Goal: Find specific page/section: Find specific page/section

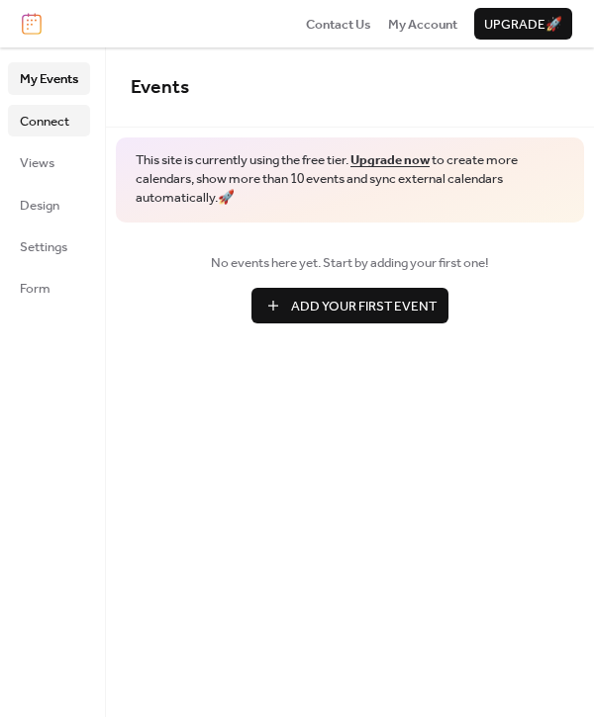
click at [35, 132] on span "Connect" at bounding box center [44, 122] width 49 height 20
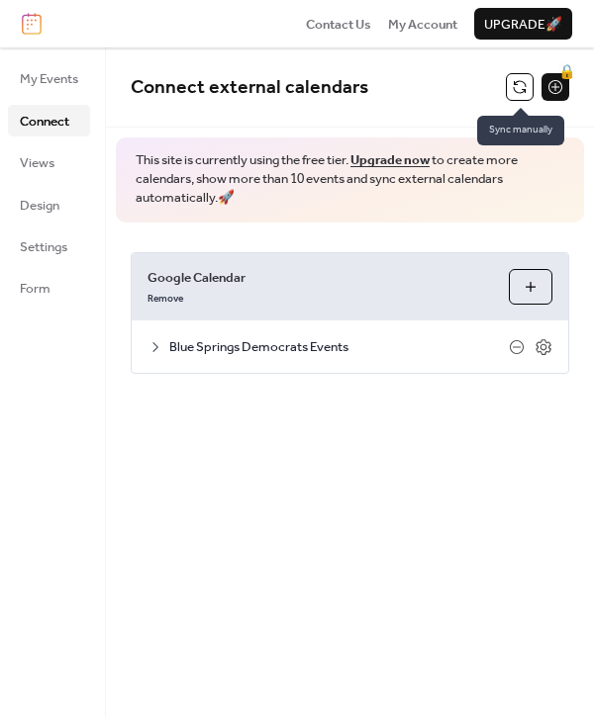
click at [516, 90] on button at bounding box center [520, 87] width 28 height 28
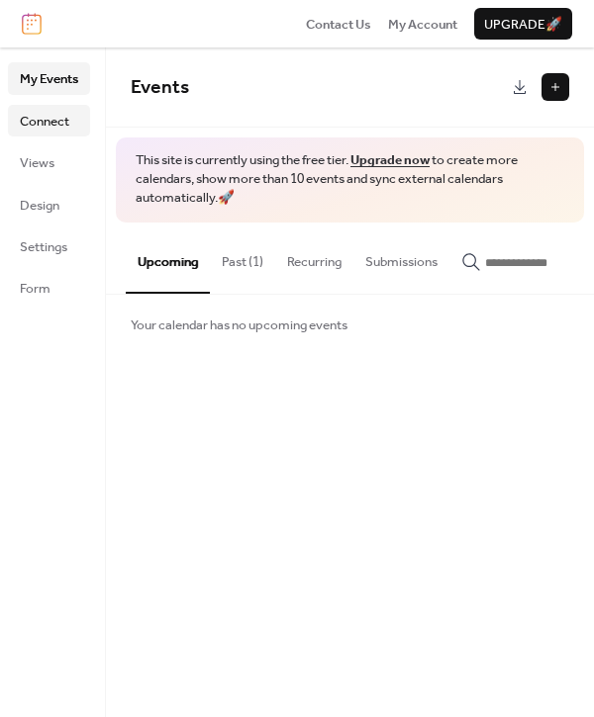
click at [26, 121] on span "Connect" at bounding box center [44, 122] width 49 height 20
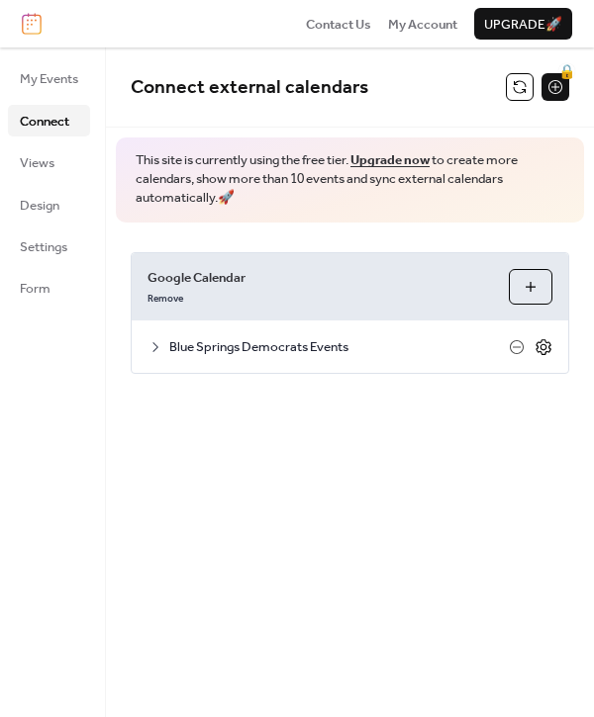
click at [541, 346] on icon at bounding box center [543, 347] width 18 height 18
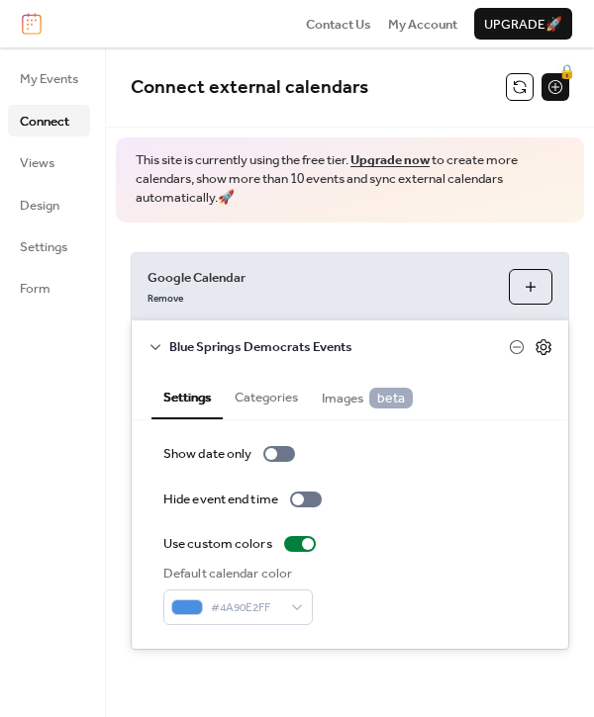
click at [541, 346] on icon at bounding box center [543, 347] width 18 height 18
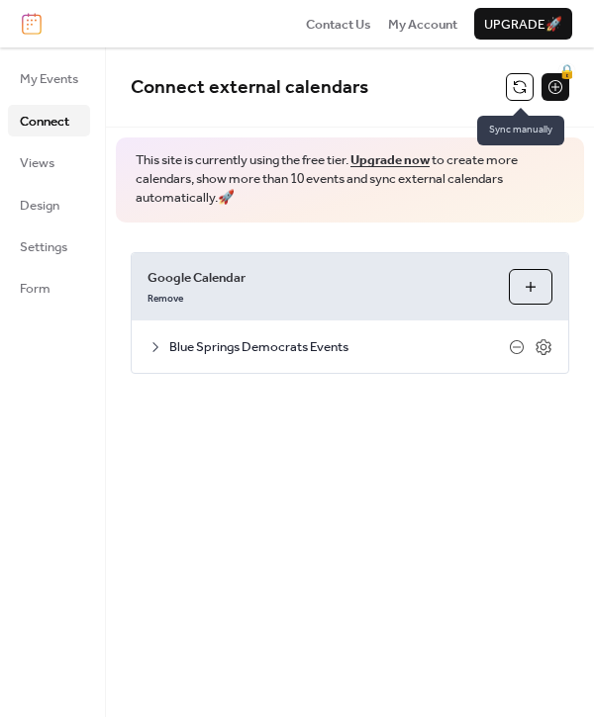
click at [516, 81] on button at bounding box center [520, 87] width 28 height 28
